Goal: Find specific page/section: Find specific page/section

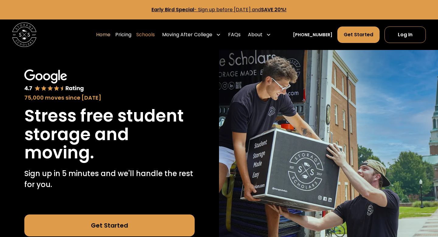
click at [149, 34] on link "Schools" at bounding box center [145, 34] width 19 height 17
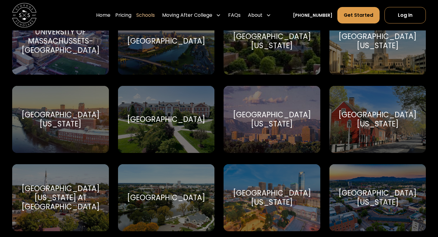
scroll to position [3195, 0]
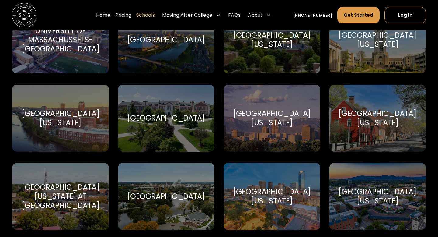
click at [79, 175] on div "[GEOGRAPHIC_DATA][US_STATE] at [GEOGRAPHIC_DATA] UNC at [GEOGRAPHIC_DATA]" at bounding box center [60, 196] width 97 height 67
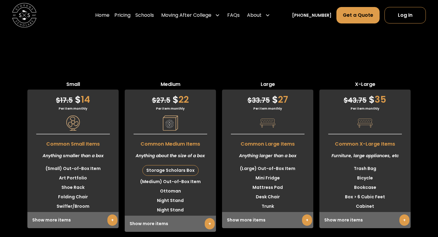
scroll to position [1548, 0]
